Goal: Transaction & Acquisition: Purchase product/service

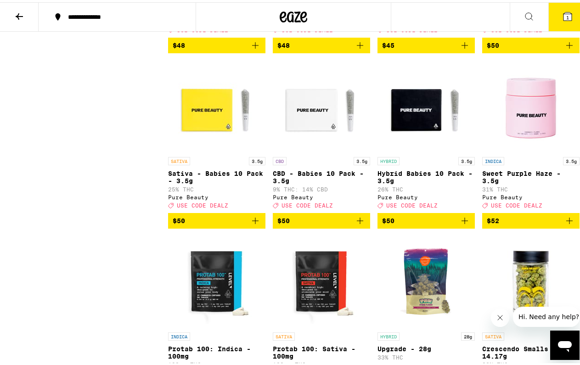
click at [563, 14] on icon at bounding box center [567, 14] width 8 height 8
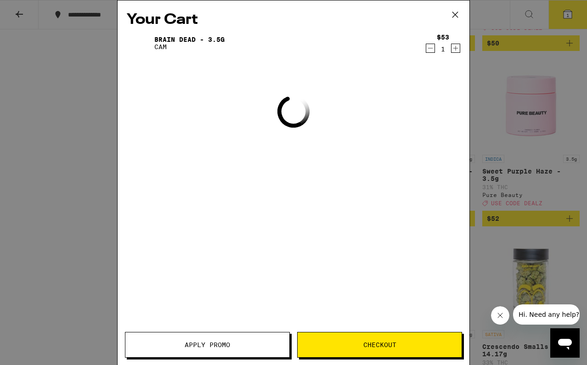
click at [453, 49] on icon "Increment" at bounding box center [455, 48] width 5 height 5
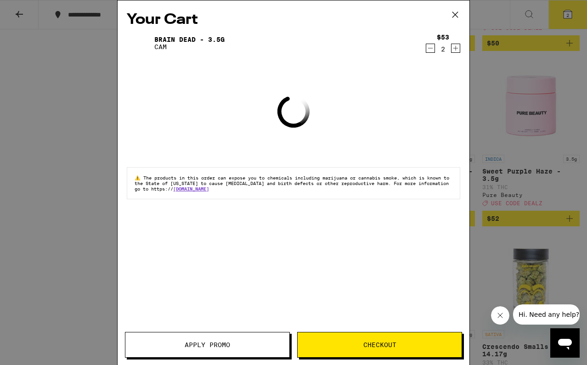
click at [381, 347] on span "Checkout" at bounding box center [379, 345] width 33 height 6
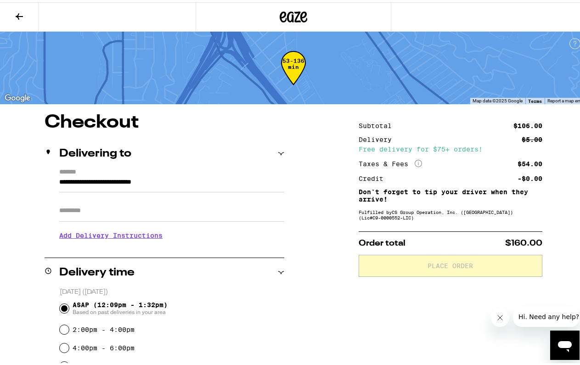
click at [22, 16] on icon at bounding box center [19, 14] width 11 height 11
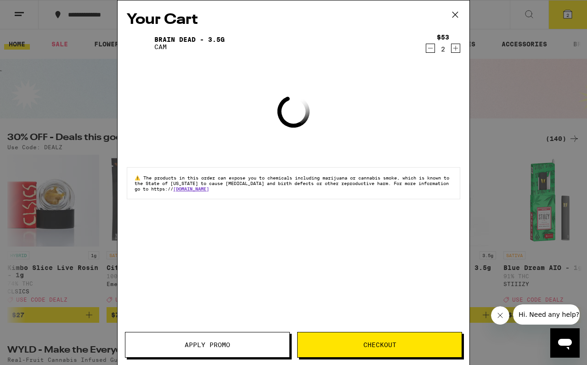
click at [429, 48] on icon "Decrement" at bounding box center [430, 48] width 5 height 0
click at [429, 48] on icon "Decrement" at bounding box center [430, 48] width 8 height 11
